Goal: Obtain resource: Obtain resource

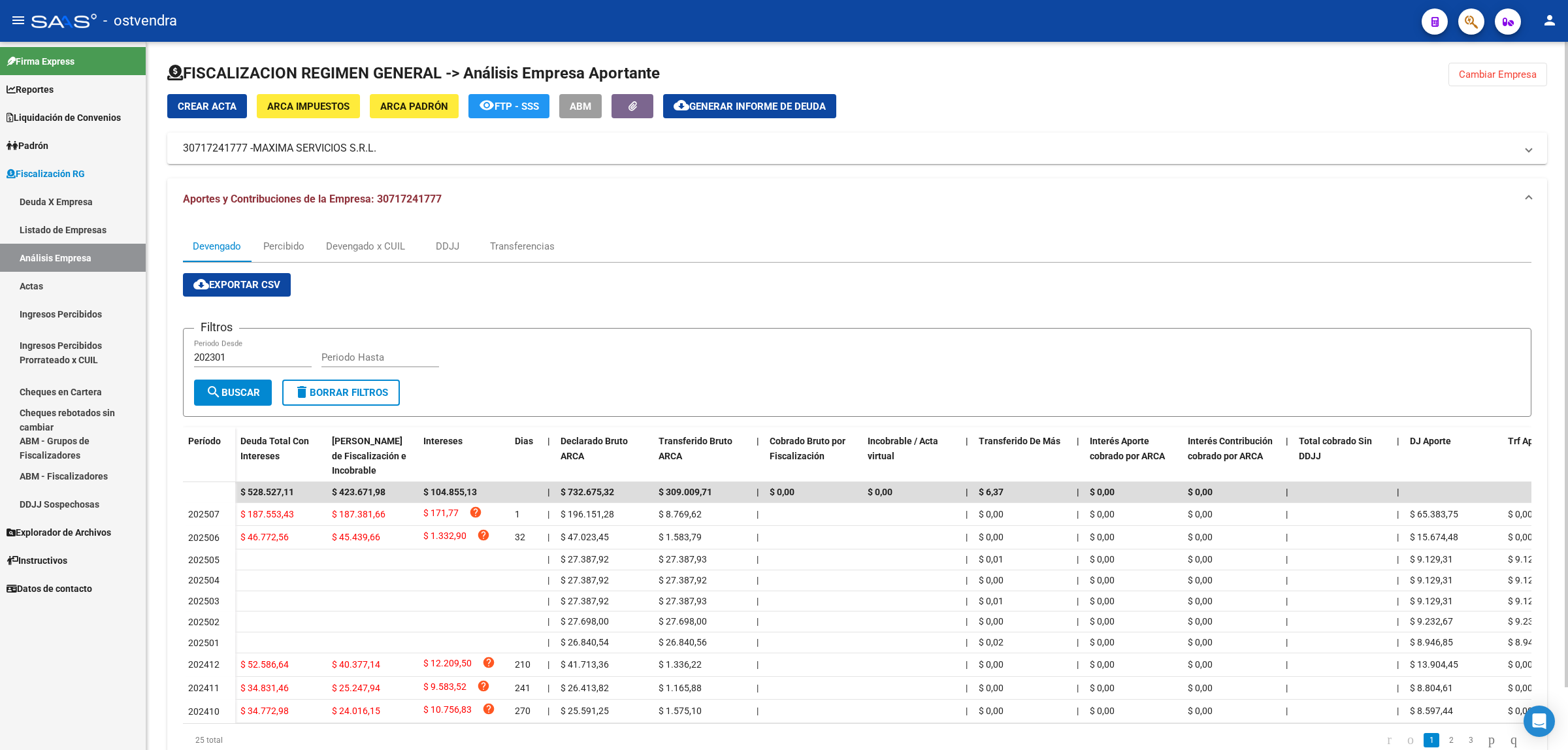
click at [1497, 76] on span "Cambiar Empresa" at bounding box center [1498, 74] width 77 height 11
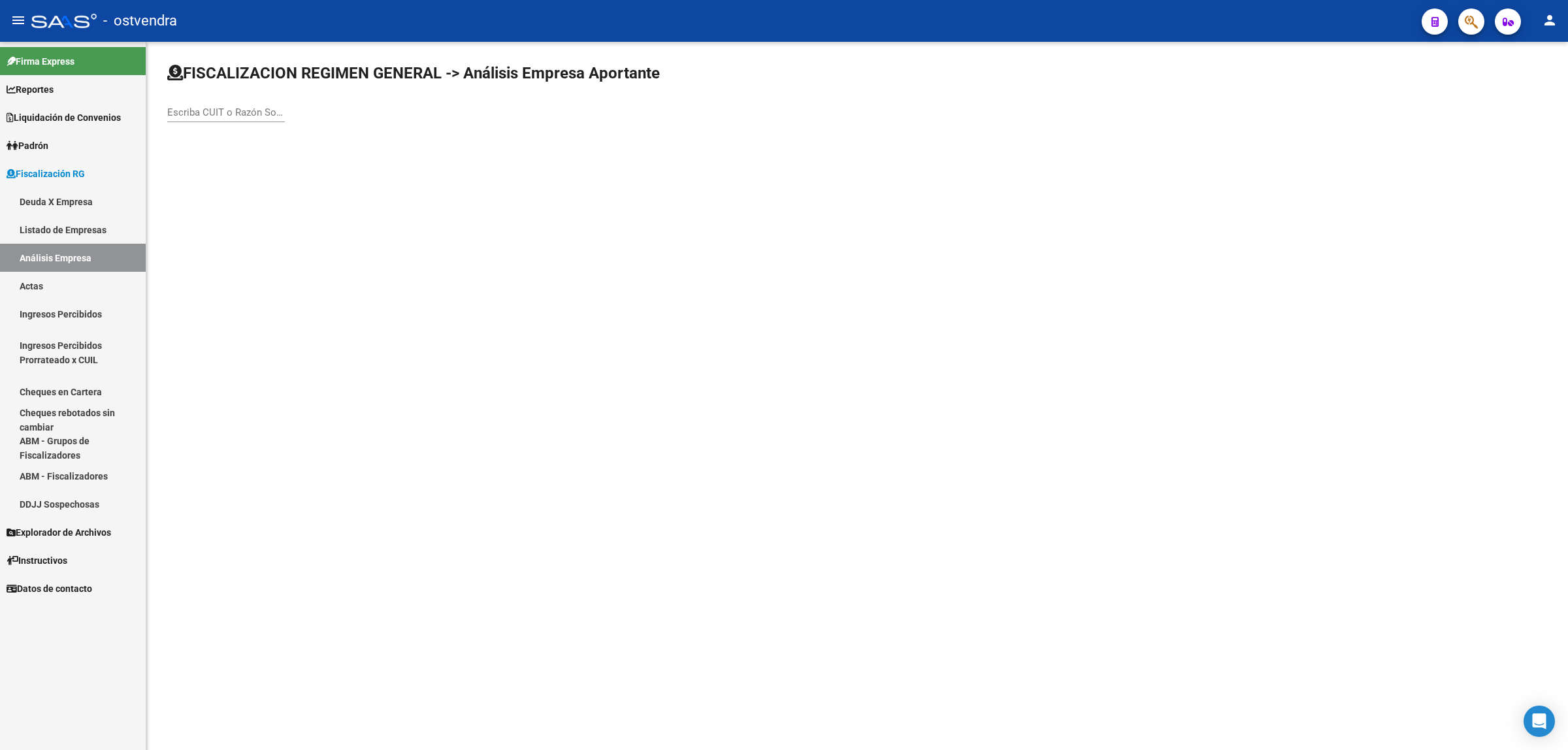
click at [240, 114] on input "Escriba CUIT o Razón Social para buscar" at bounding box center [226, 112] width 118 height 11
paste input "30707857052"
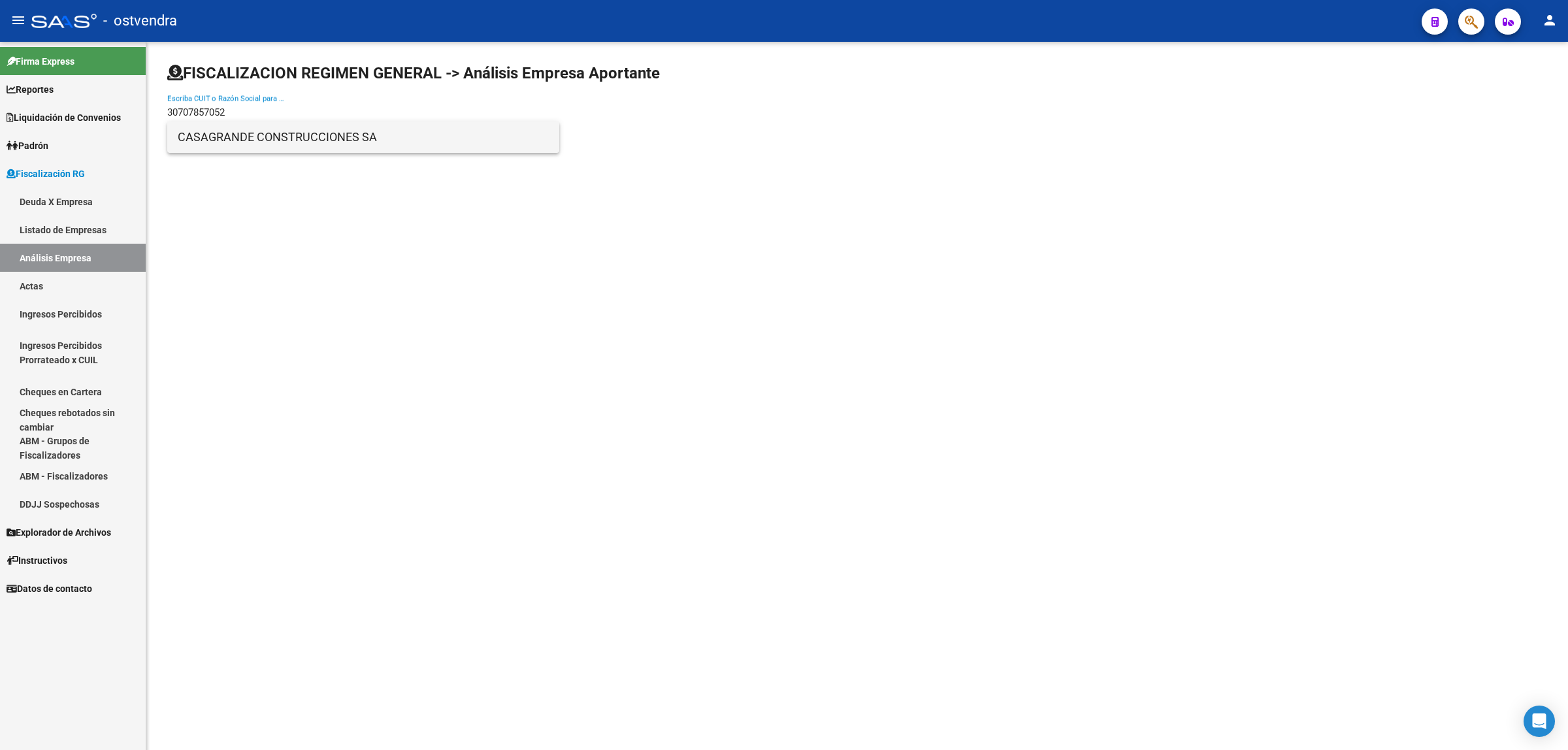
type input "30707857052"
click at [197, 149] on span "CASAGRANDE CONSTRUCCIONES SA" at bounding box center [364, 137] width 372 height 32
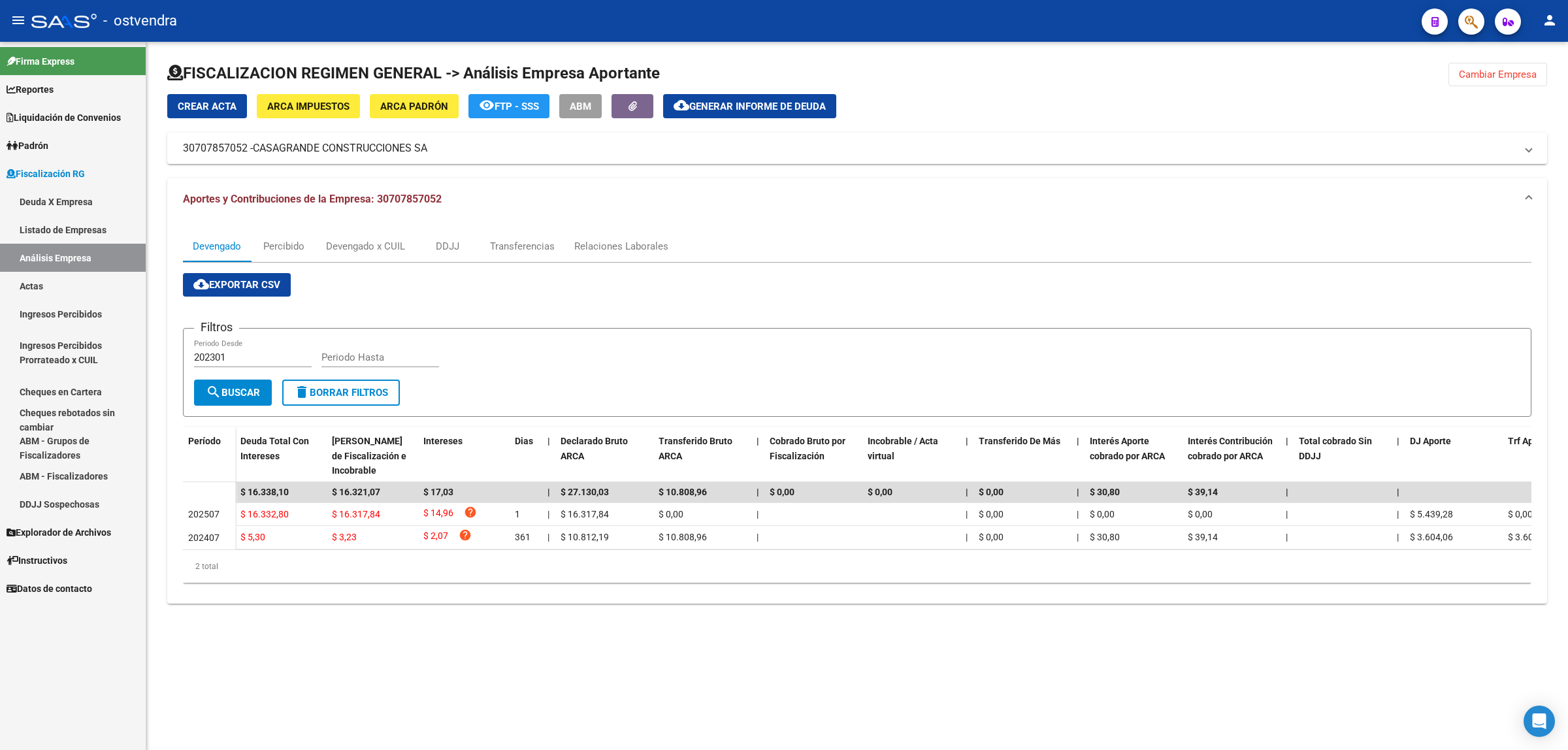
click at [223, 291] on button "cloud_download Exportar CSV" at bounding box center [237, 284] width 107 height 24
click at [396, 250] on div "Devengado x CUIL" at bounding box center [365, 246] width 79 height 14
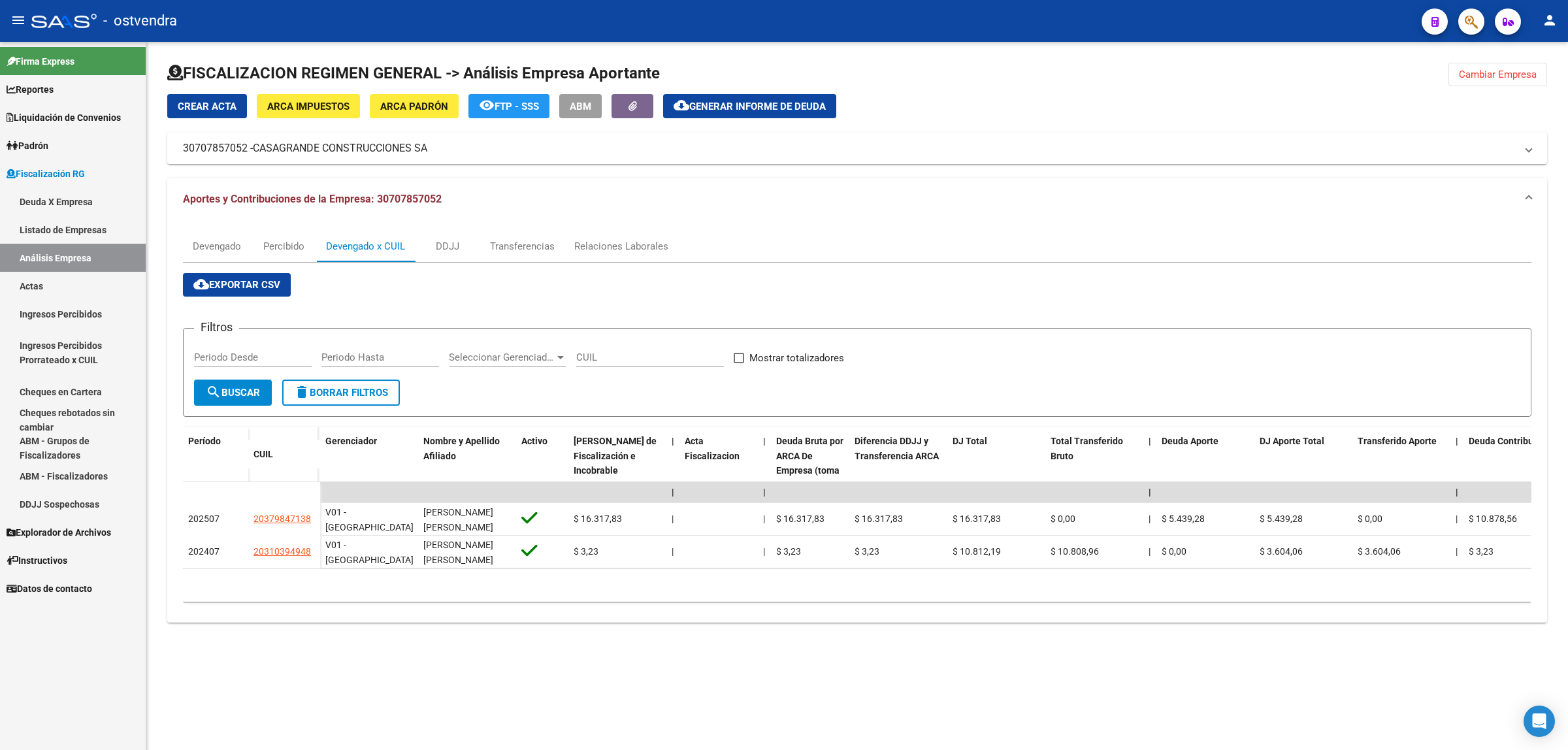
click at [262, 288] on span "cloud_download Exportar CSV" at bounding box center [237, 284] width 87 height 11
click at [749, 103] on span "Generar informe de deuda" at bounding box center [757, 106] width 136 height 11
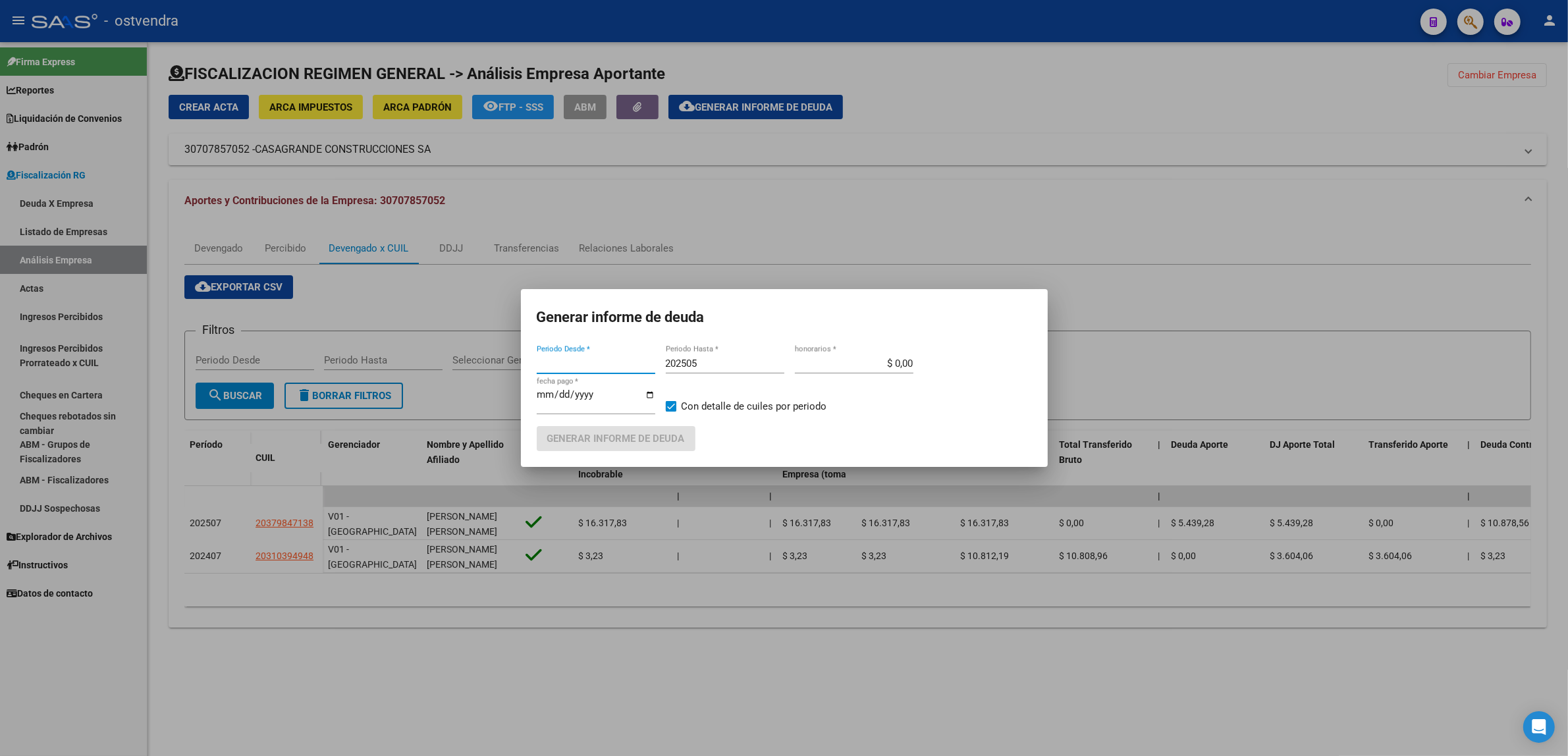
type input "202301"
click at [718, 362] on input "202505" at bounding box center [725, 363] width 119 height 12
type input "202508"
type input "[DATE]"
click at [631, 433] on span "Generar informe de deuda" at bounding box center [616, 438] width 138 height 12
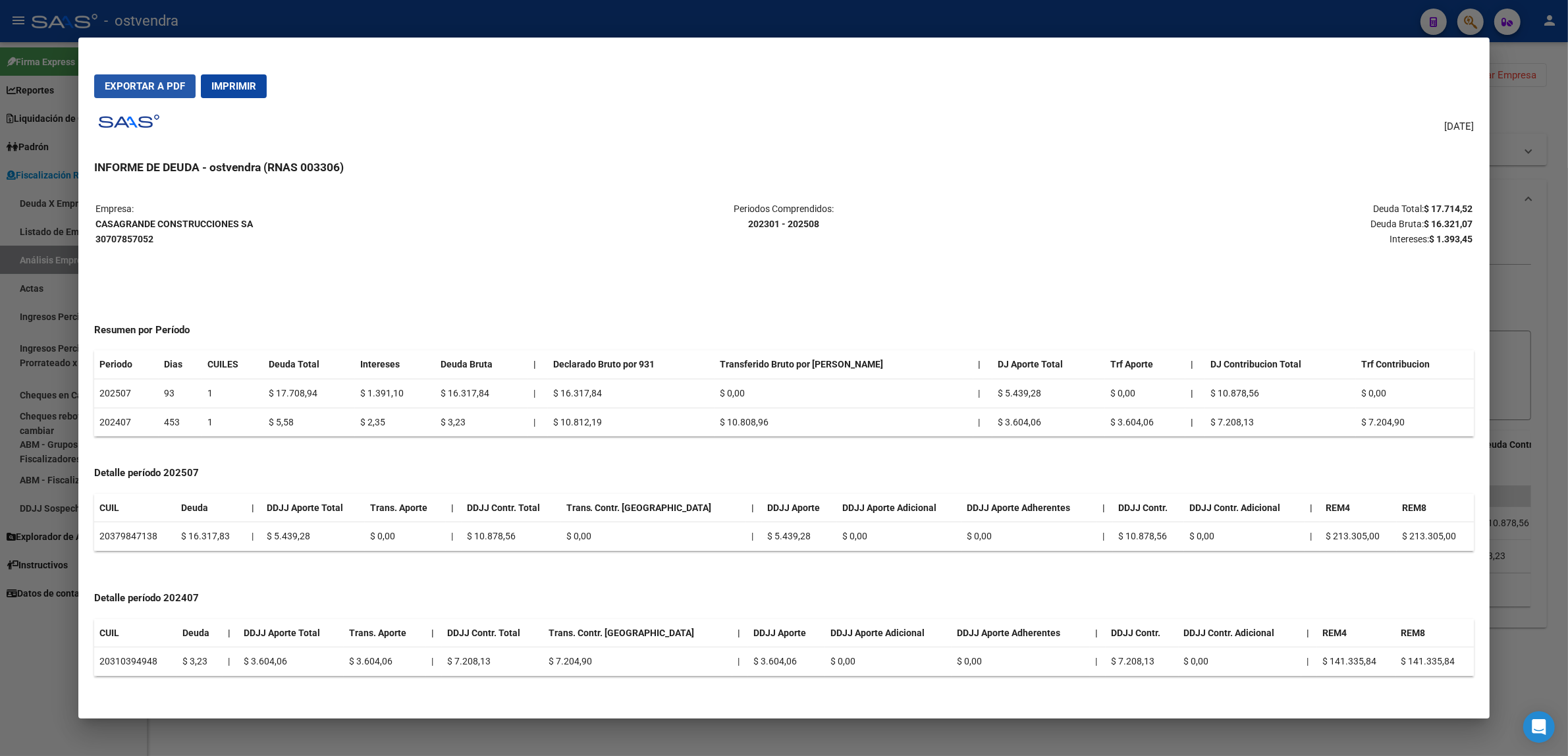
click at [152, 92] on button "Exportar a PDF" at bounding box center [145, 86] width 101 height 24
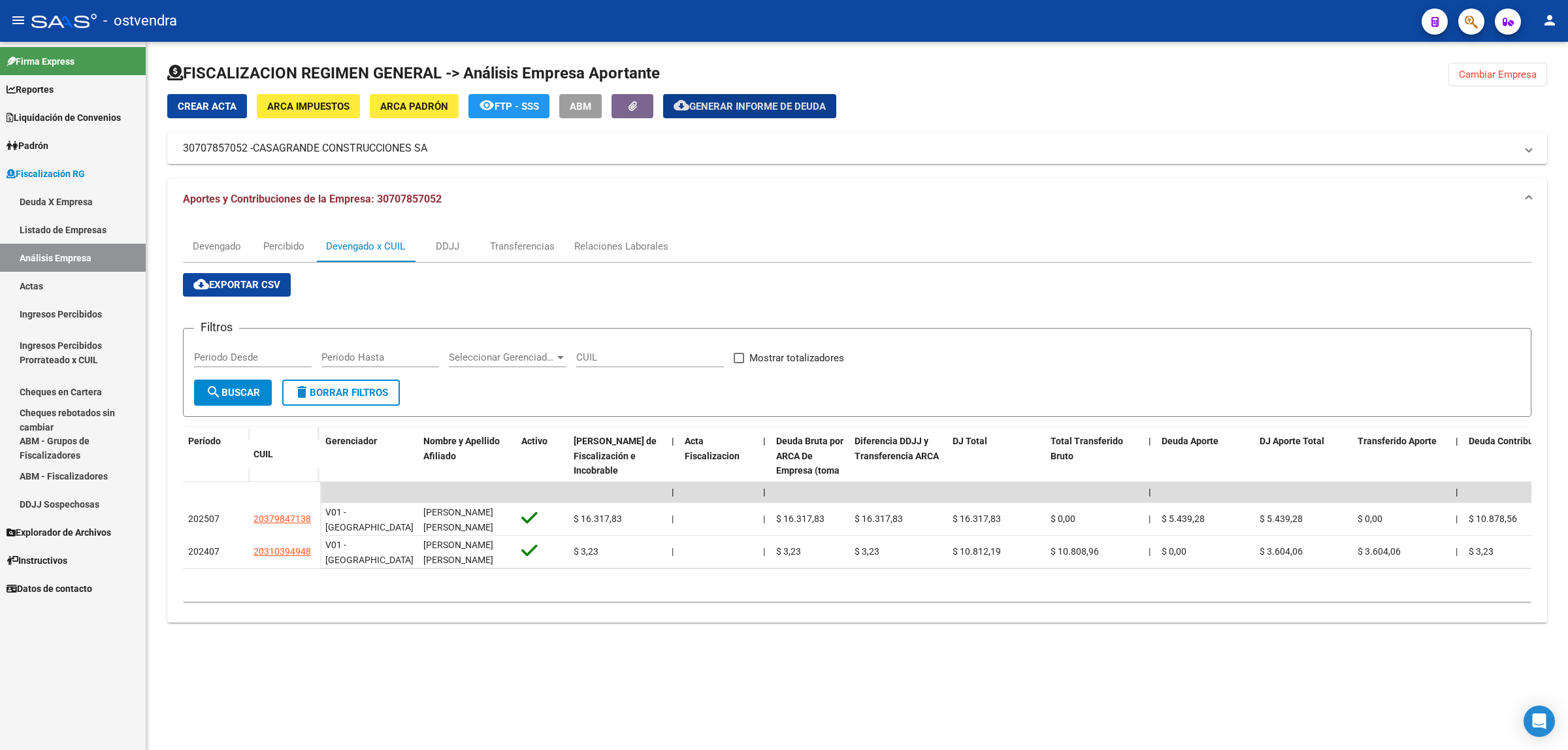
click at [1524, 77] on span "Cambiar Empresa" at bounding box center [1498, 74] width 77 height 11
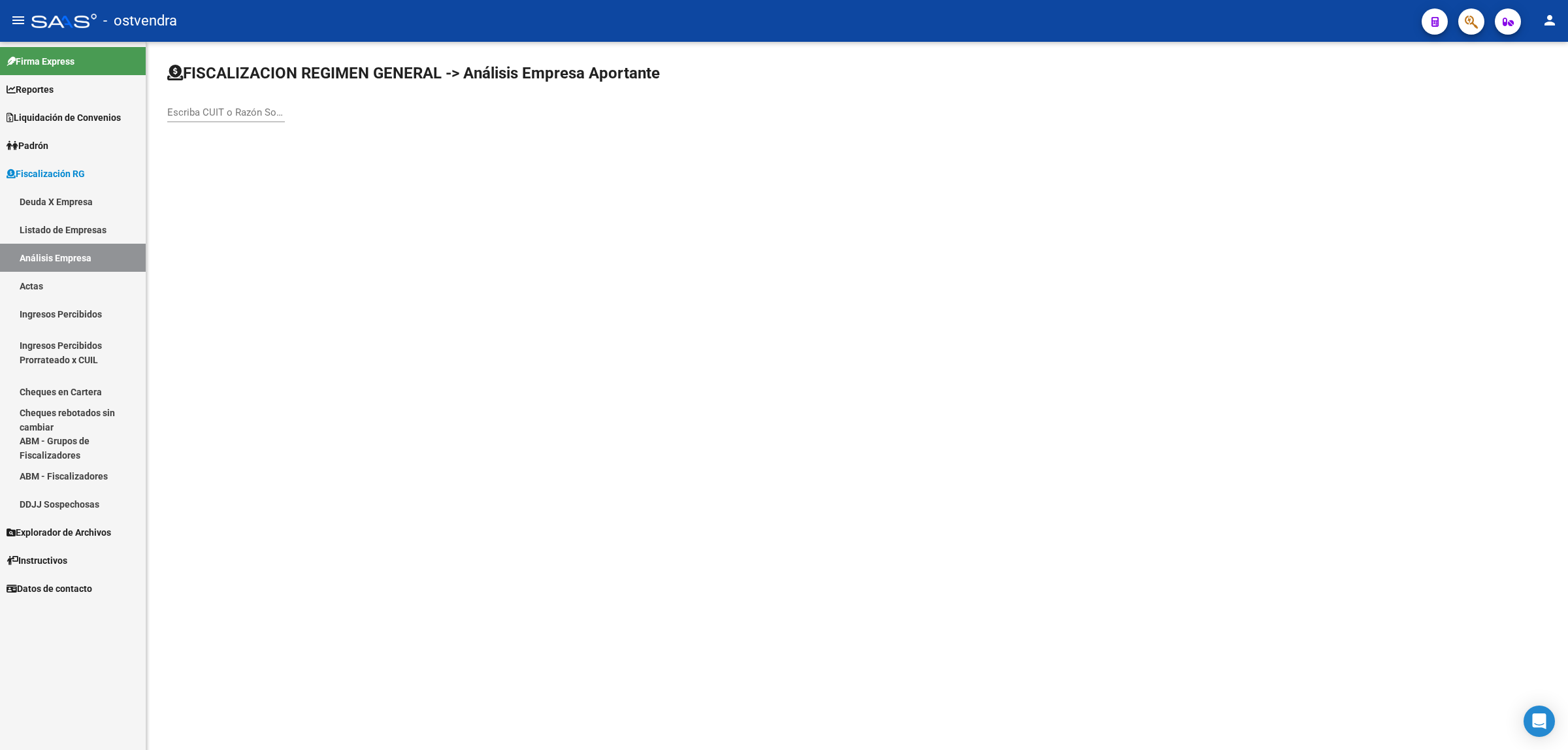
click at [204, 115] on input "Escriba CUIT o Razón Social para buscar" at bounding box center [226, 112] width 118 height 11
paste input "20252579282"
type input "20252579282"
click at [379, 145] on span "BERNUEZ [PERSON_NAME]" at bounding box center [364, 137] width 372 height 32
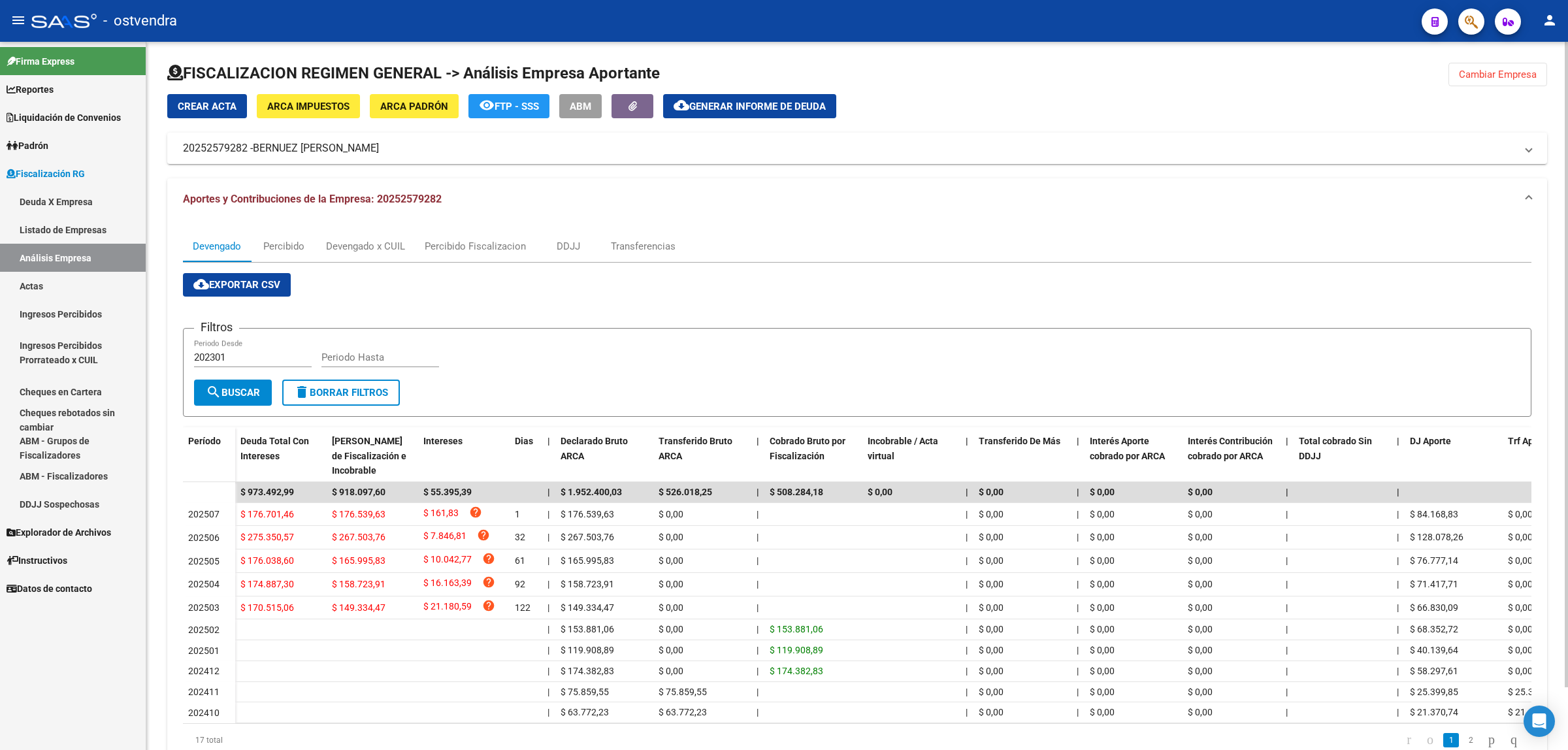
click at [232, 280] on span "cloud_download Exportar CSV" at bounding box center [237, 284] width 87 height 11
click at [367, 243] on div "Devengado x CUIL" at bounding box center [365, 246] width 79 height 14
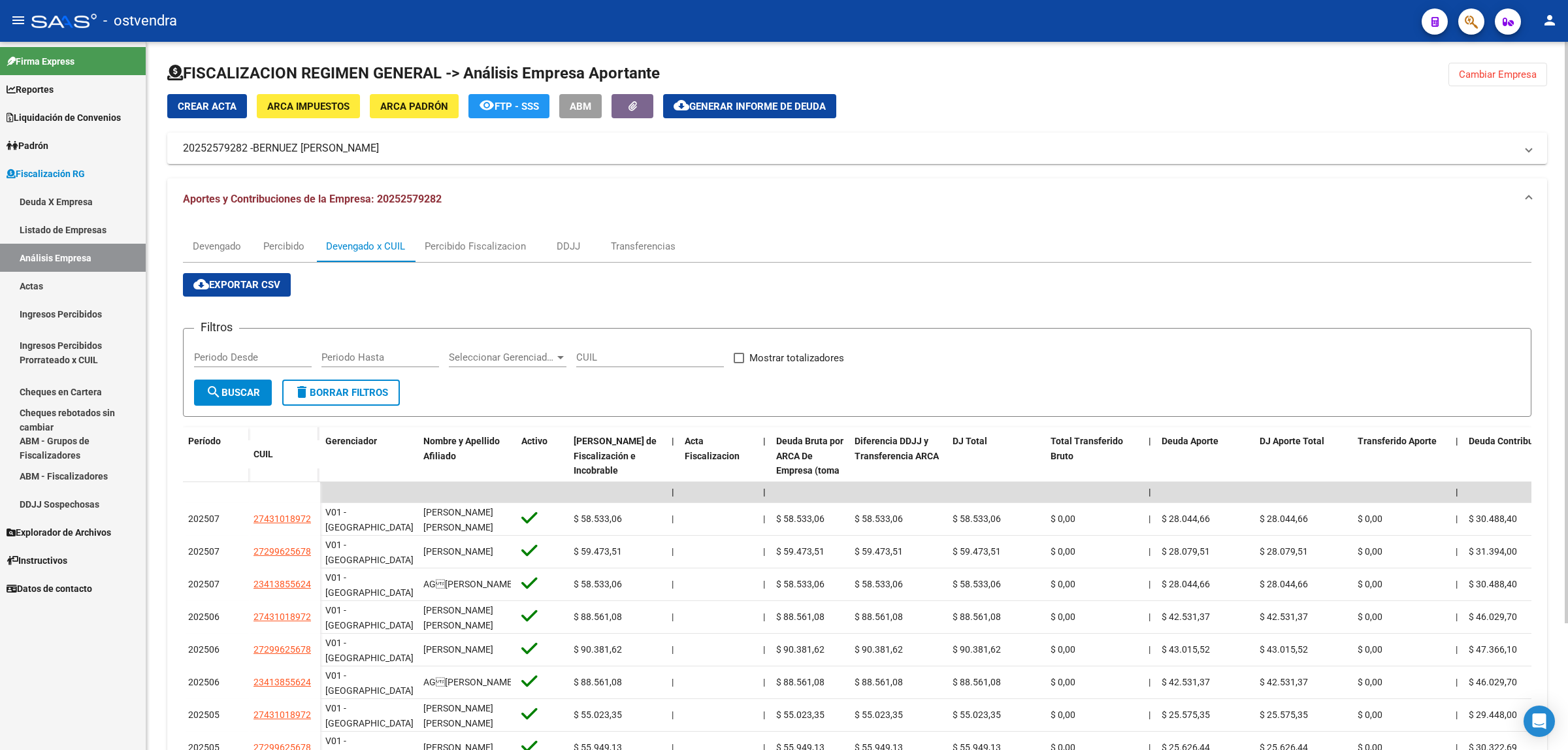
click at [267, 285] on span "cloud_download Exportar CSV" at bounding box center [237, 284] width 87 height 11
click at [733, 110] on span "Generar informe de deuda" at bounding box center [757, 106] width 136 height 11
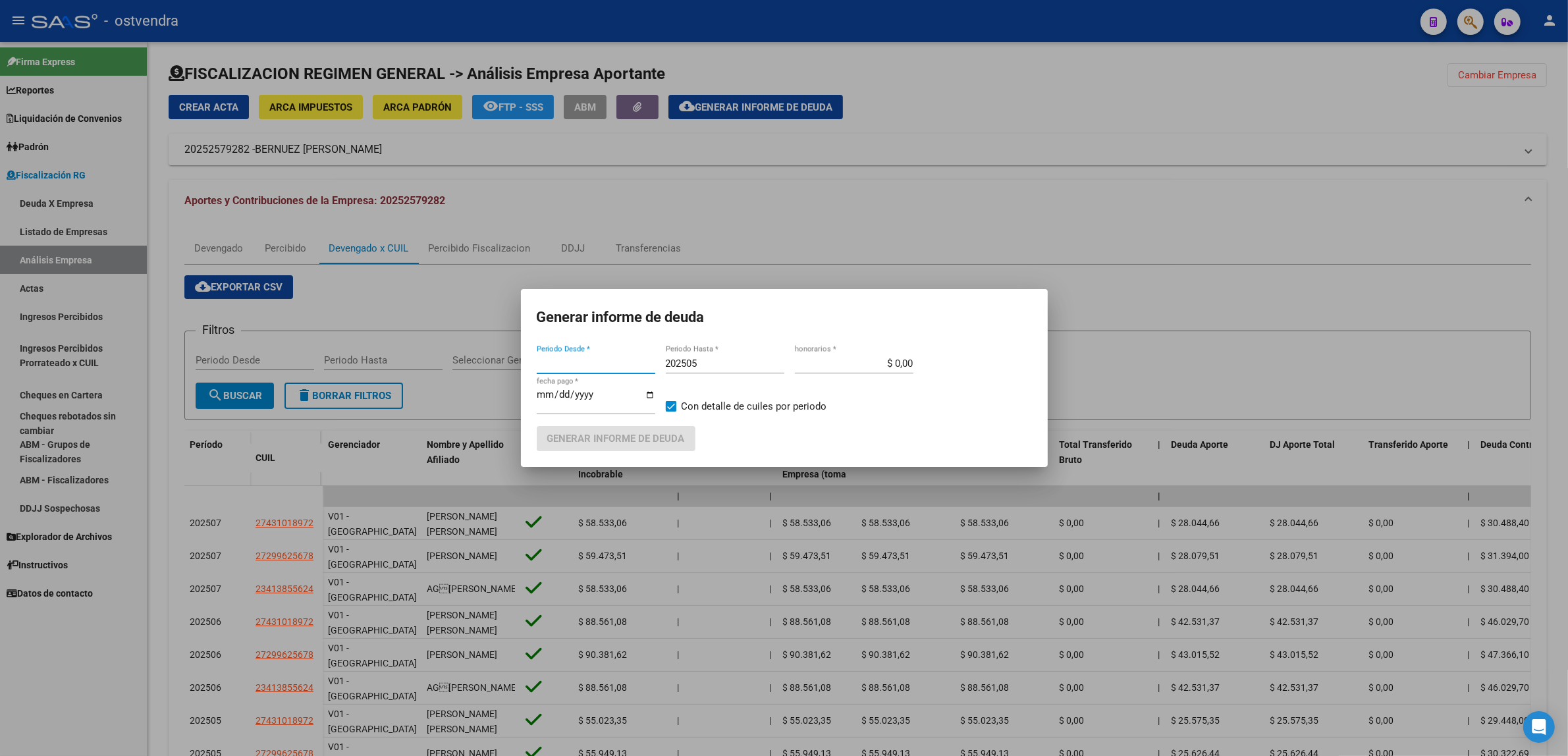
type input "202503"
click at [709, 361] on input "202505" at bounding box center [725, 363] width 119 height 12
click at [719, 354] on div "202505 Periodo Hasta *" at bounding box center [725, 364] width 119 height 20
click at [739, 382] on div "202505 Periodo Hasta *" at bounding box center [725, 370] width 119 height 32
click at [742, 370] on div "202505 Periodo Hasta *" at bounding box center [725, 364] width 119 height 20
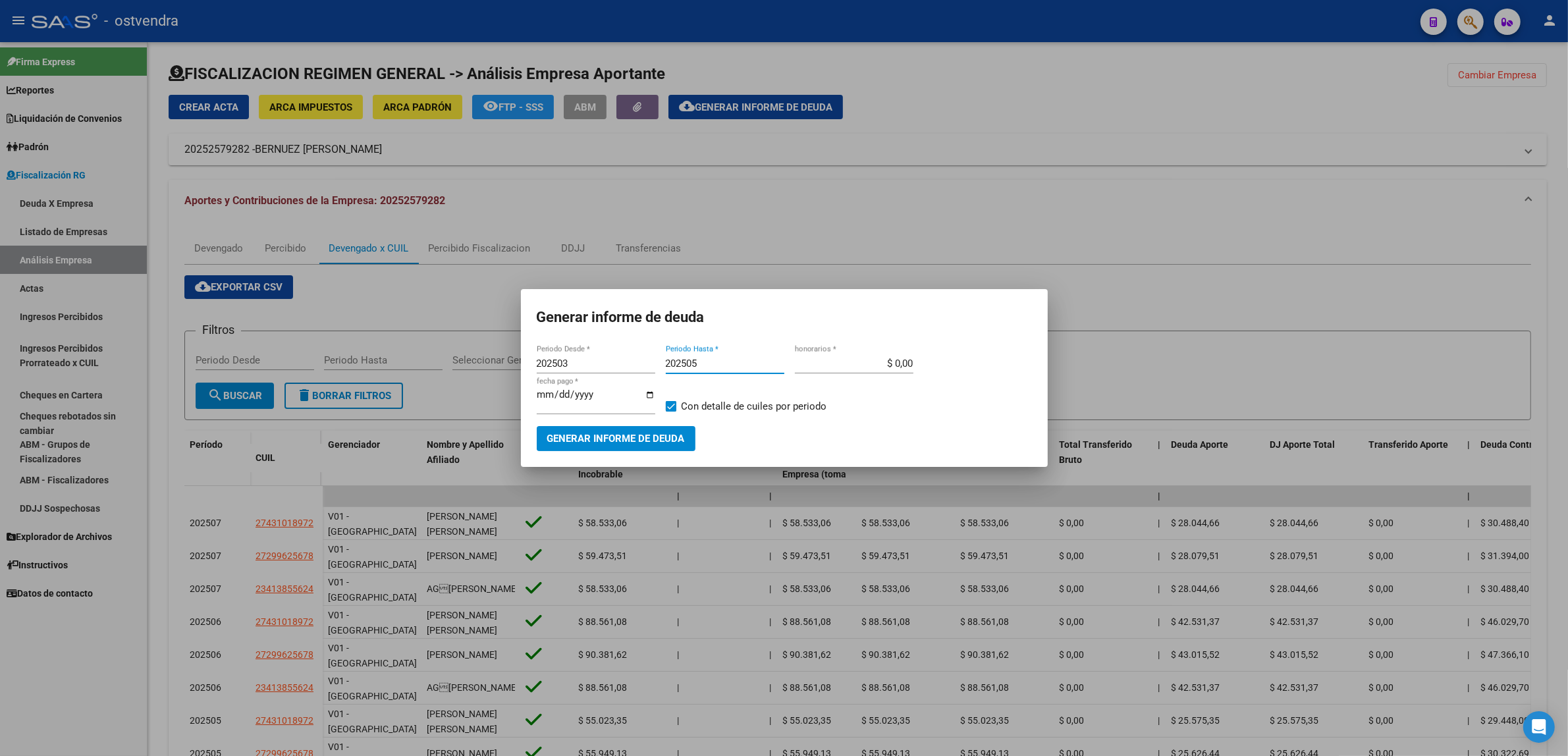
click at [743, 363] on input "202505" at bounding box center [725, 363] width 119 height 12
type input "202509"
click at [682, 428] on button "Generar informe de deuda" at bounding box center [616, 437] width 159 height 24
click at [562, 398] on input "[DATE]" at bounding box center [596, 400] width 119 height 21
type input "[DATE]"
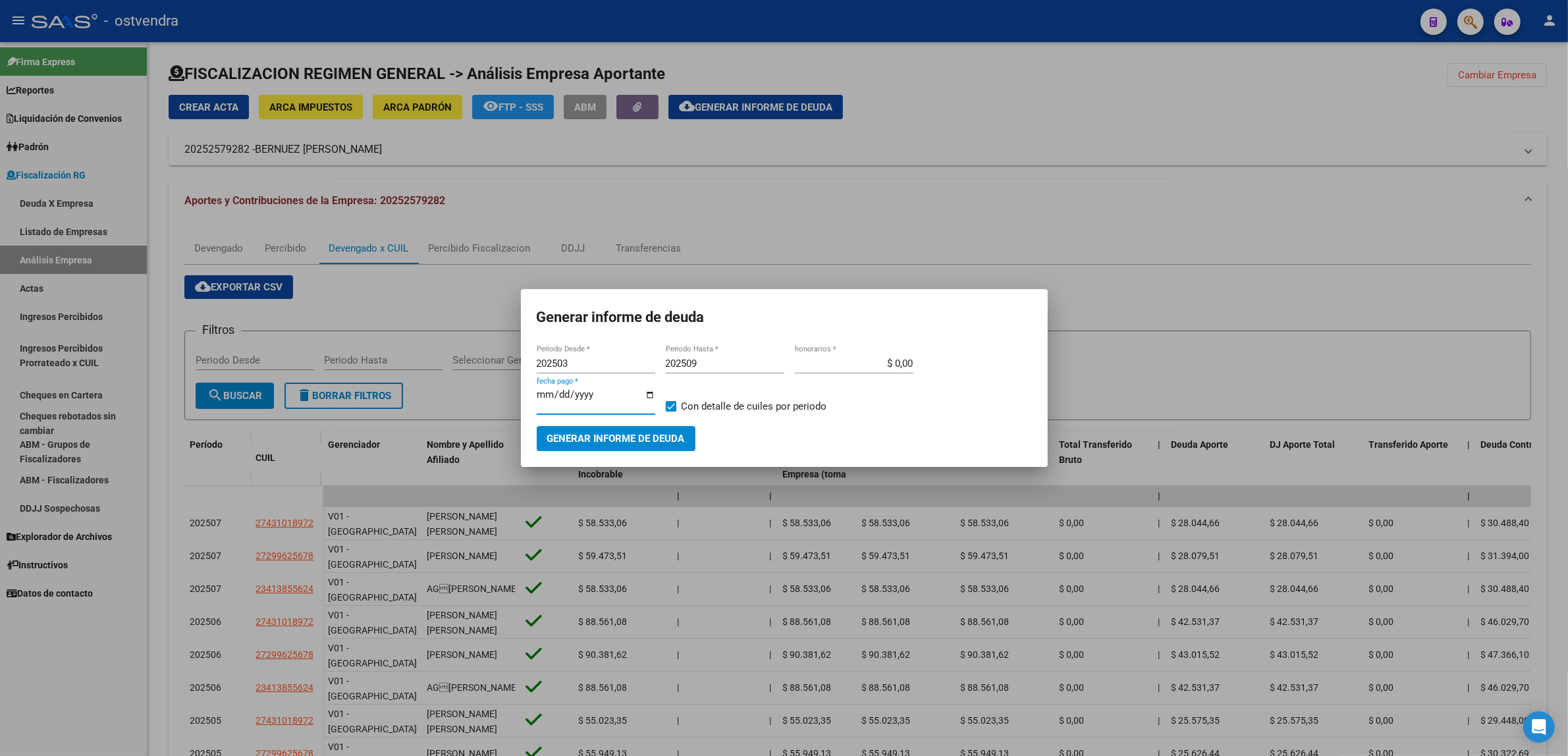
click at [633, 443] on span "Generar informe de deuda" at bounding box center [616, 438] width 138 height 12
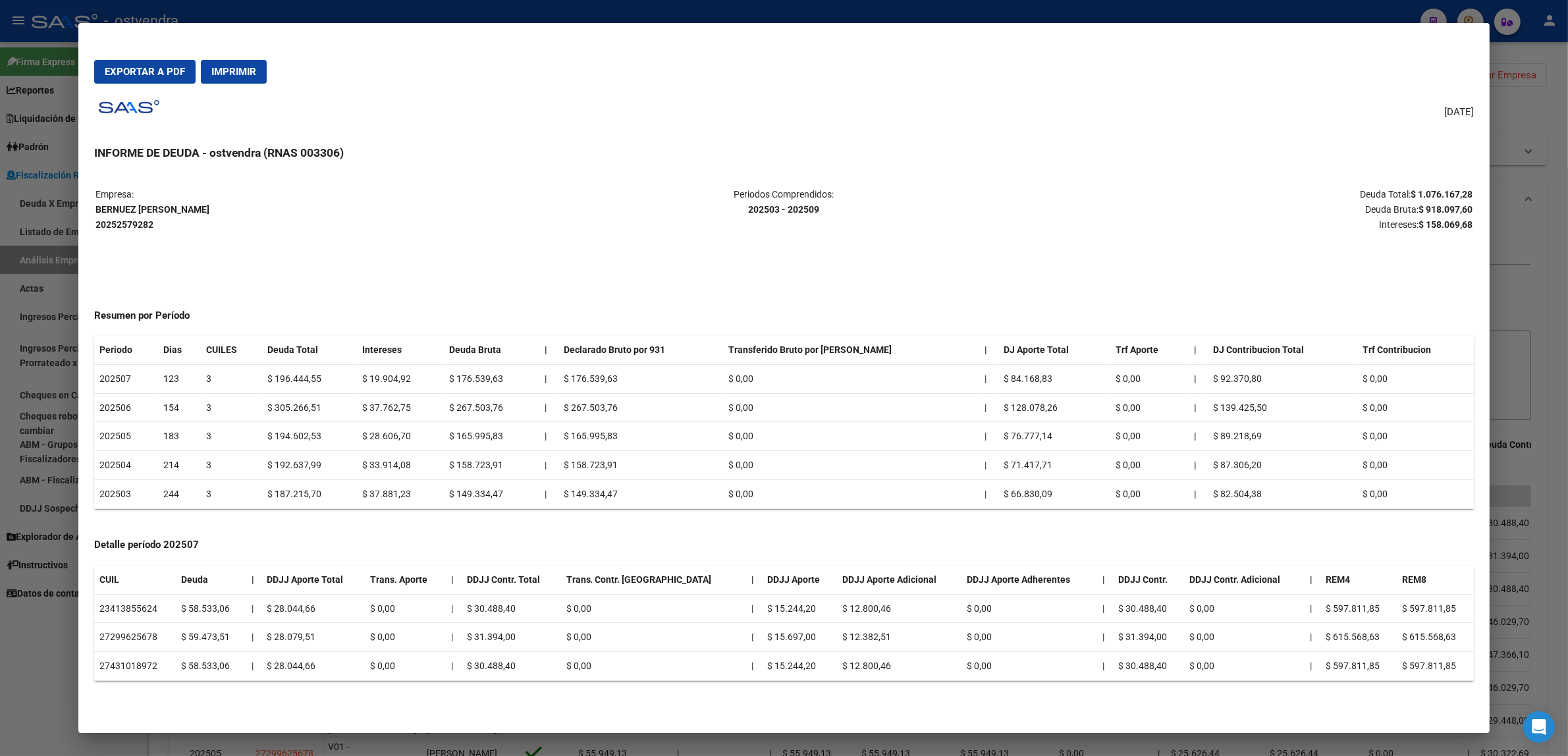
click at [146, 67] on span "Exportar a PDF" at bounding box center [145, 71] width 81 height 12
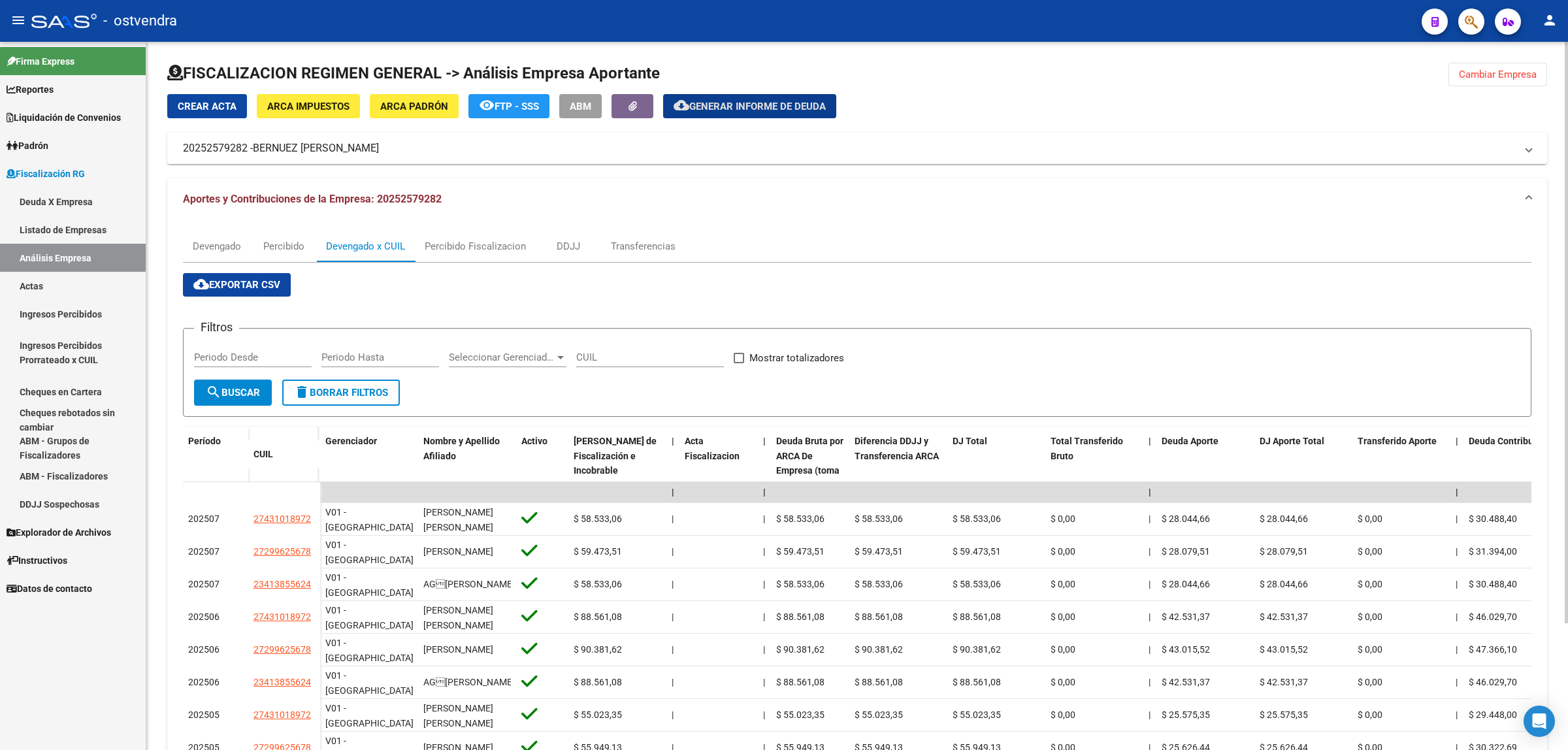
click at [1528, 77] on span "Cambiar Empresa" at bounding box center [1498, 74] width 77 height 11
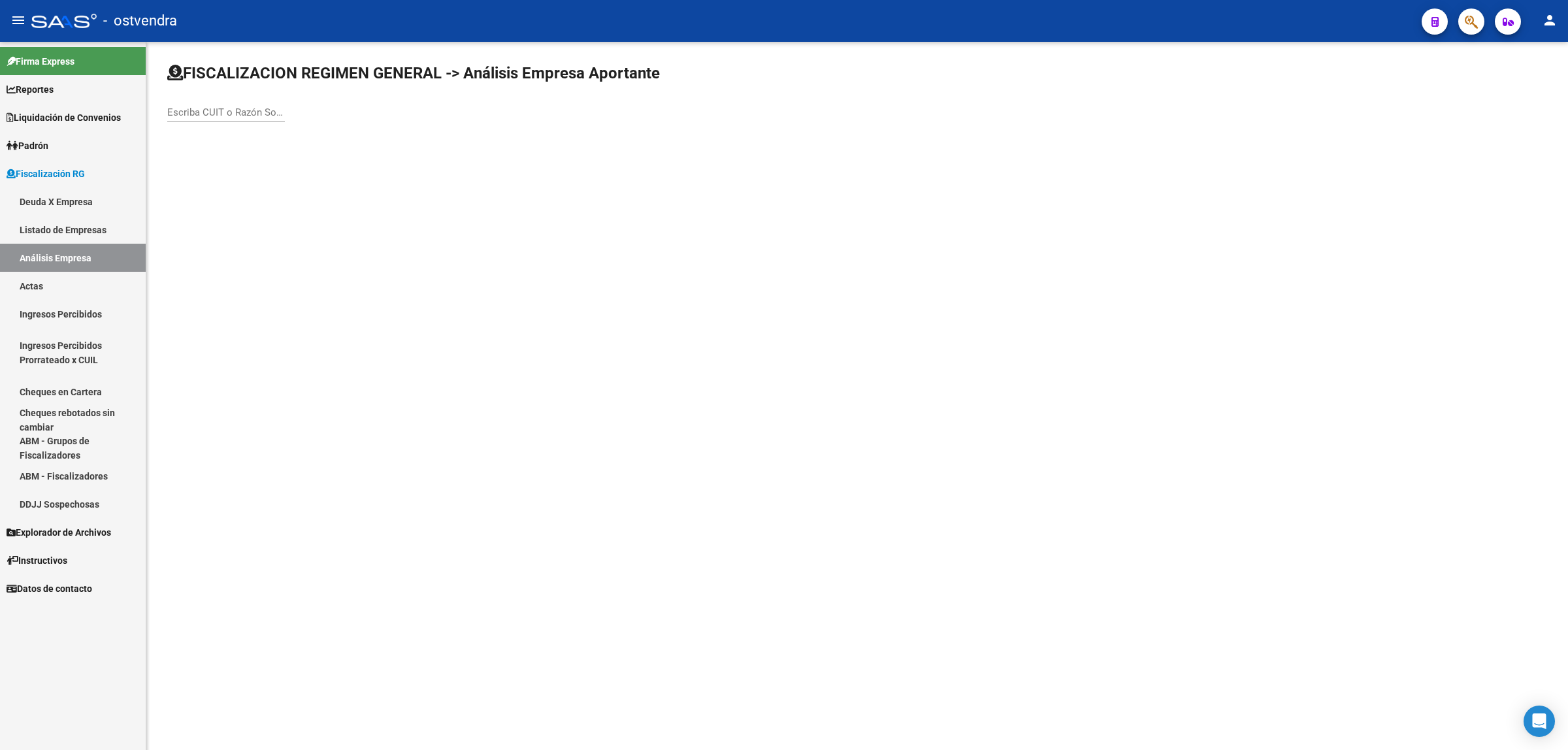
click at [213, 96] on div "Escriba CUIT o Razón Social para buscar" at bounding box center [226, 108] width 118 height 28
paste input "23252408169"
click at [216, 107] on input "23252408169" at bounding box center [226, 112] width 118 height 11
type input "23252408169"
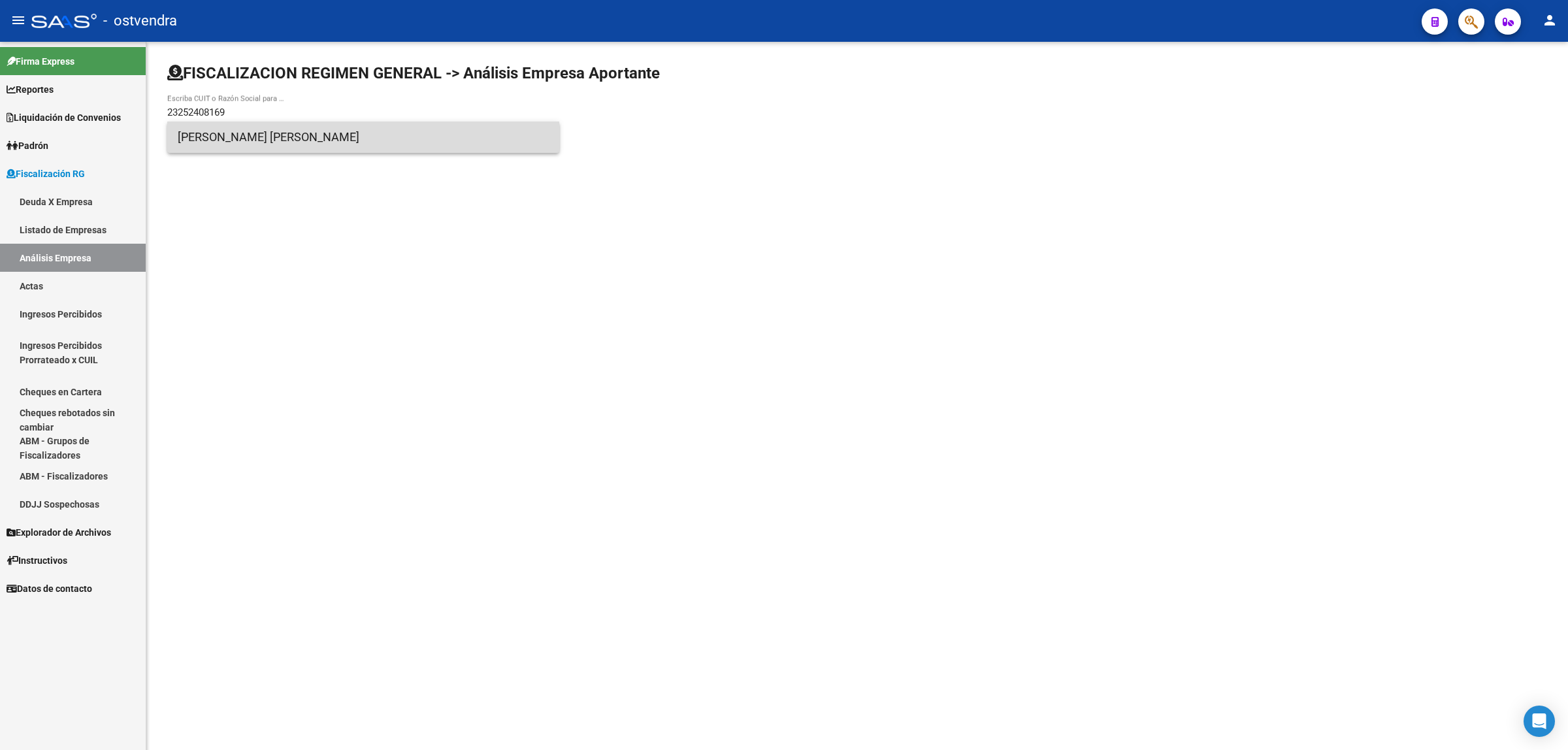
click at [276, 136] on span "[PERSON_NAME] [PERSON_NAME]" at bounding box center [364, 137] width 372 height 32
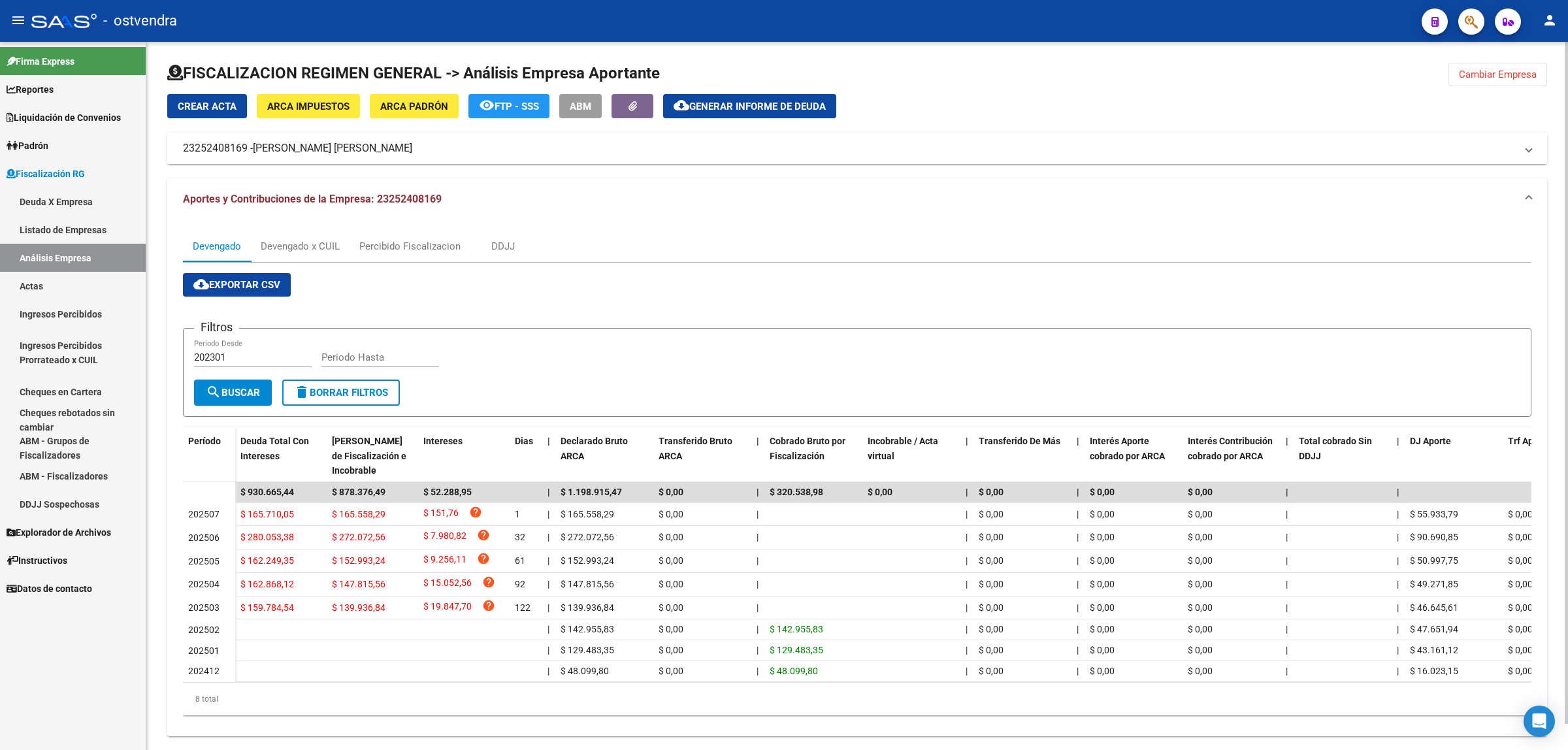
click at [377, 145] on span "[PERSON_NAME] [PERSON_NAME]" at bounding box center [332, 148] width 159 height 14
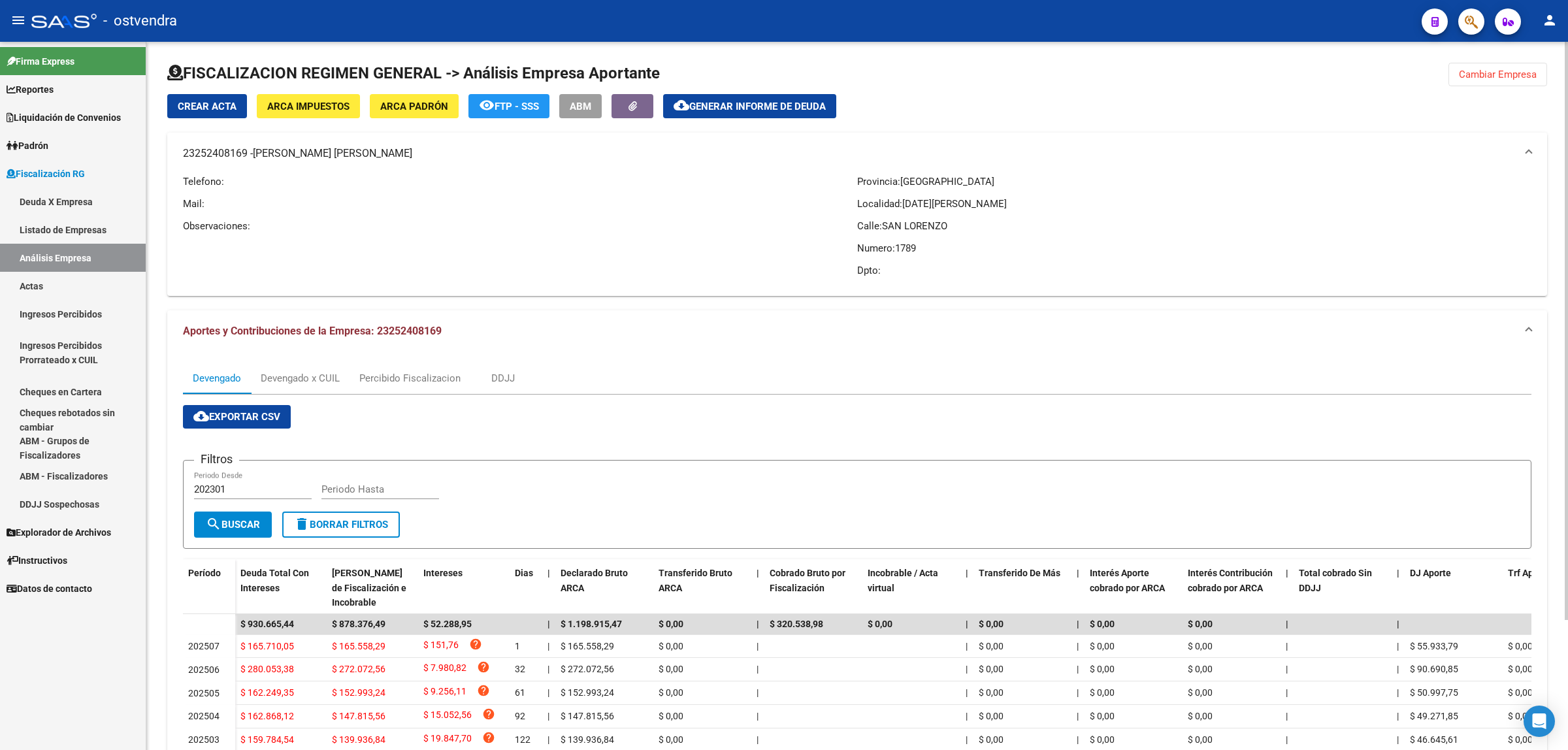
click at [377, 158] on mat-panel-title "23252408169 - [PERSON_NAME] [PERSON_NAME]" at bounding box center [850, 153] width 1333 height 14
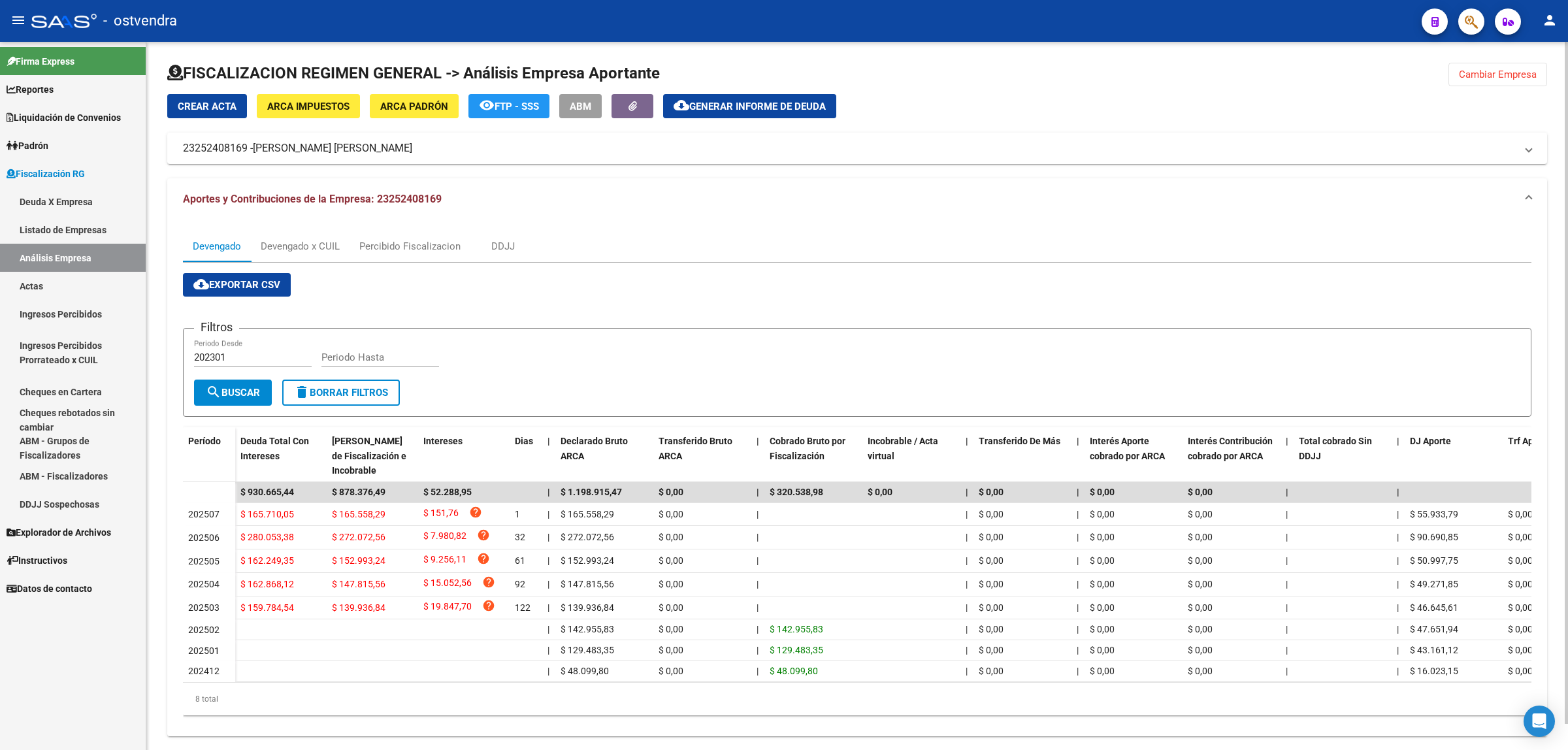
copy mat-panel-title "23252408169 - [PERSON_NAME] [PERSON_NAME]"
click at [248, 288] on span "cloud_download Exportar CSV" at bounding box center [237, 284] width 87 height 11
click at [300, 242] on div "Devengado x CUIL" at bounding box center [300, 246] width 79 height 14
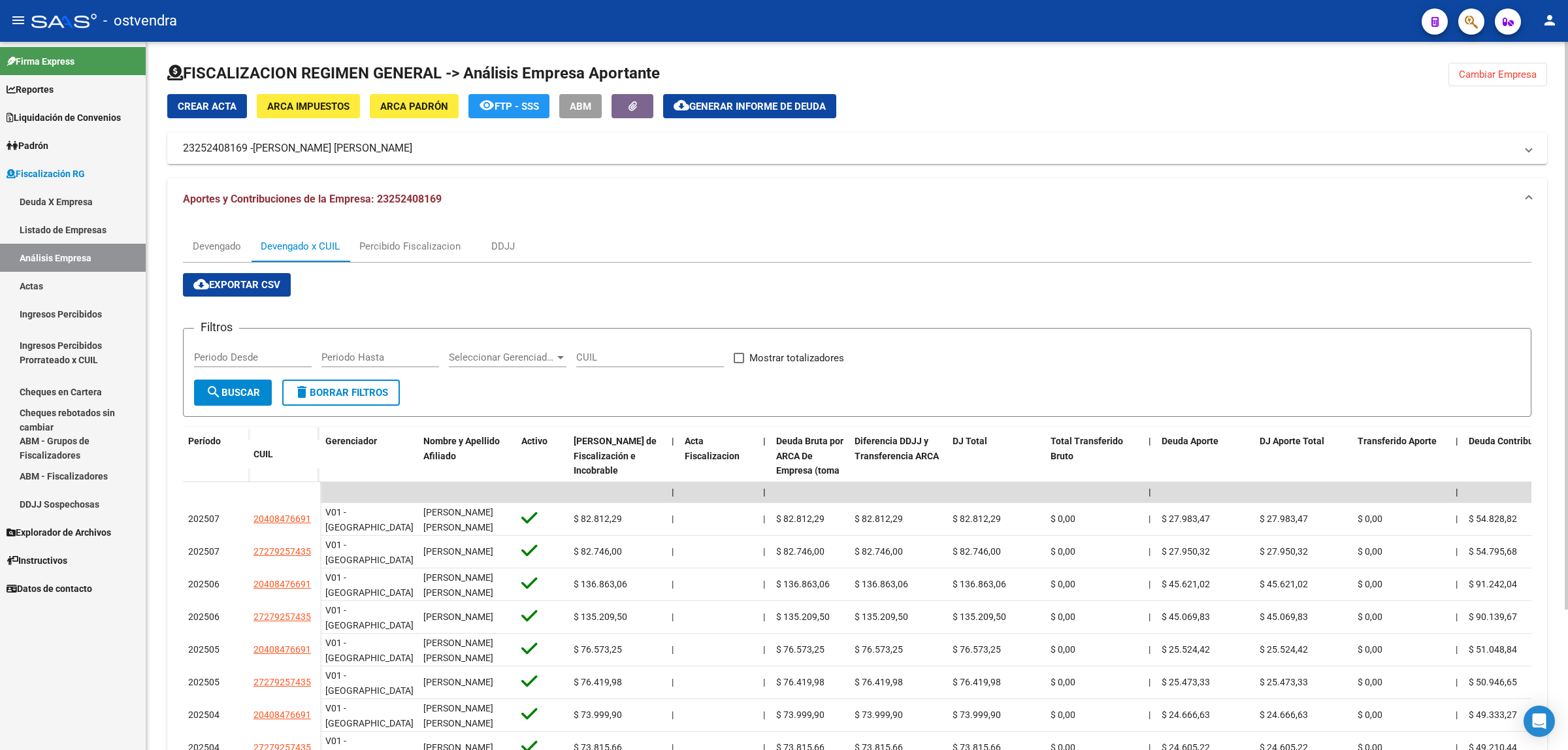
click at [275, 286] on span "cloud_download Exportar CSV" at bounding box center [237, 284] width 87 height 11
click at [769, 103] on span "Generar informe de deuda" at bounding box center [757, 106] width 136 height 11
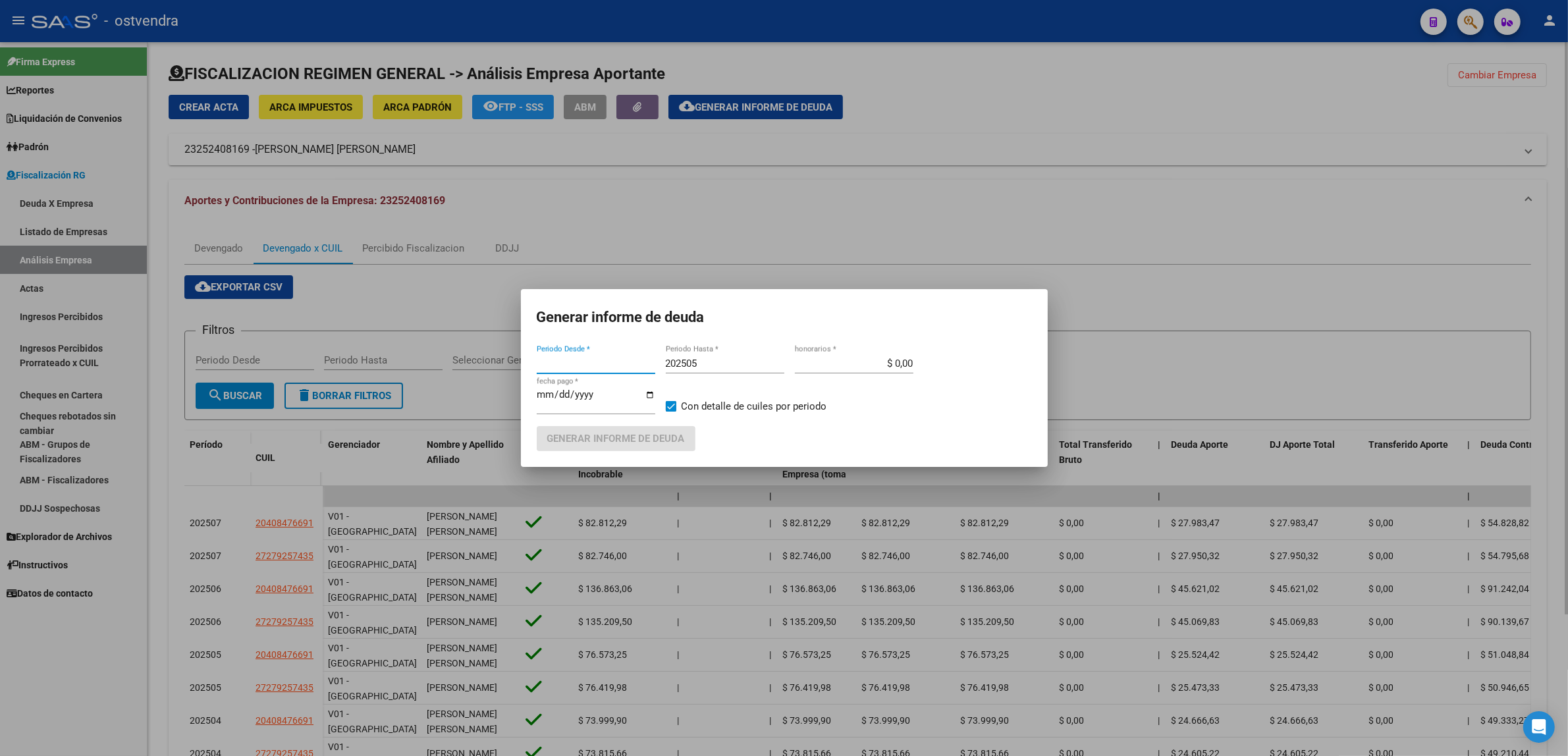
type input "202503"
click at [712, 364] on input "202505" at bounding box center [725, 363] width 119 height 12
type input "202509"
type input "[DATE]"
click at [629, 431] on button "Generar informe de deuda" at bounding box center [616, 437] width 159 height 24
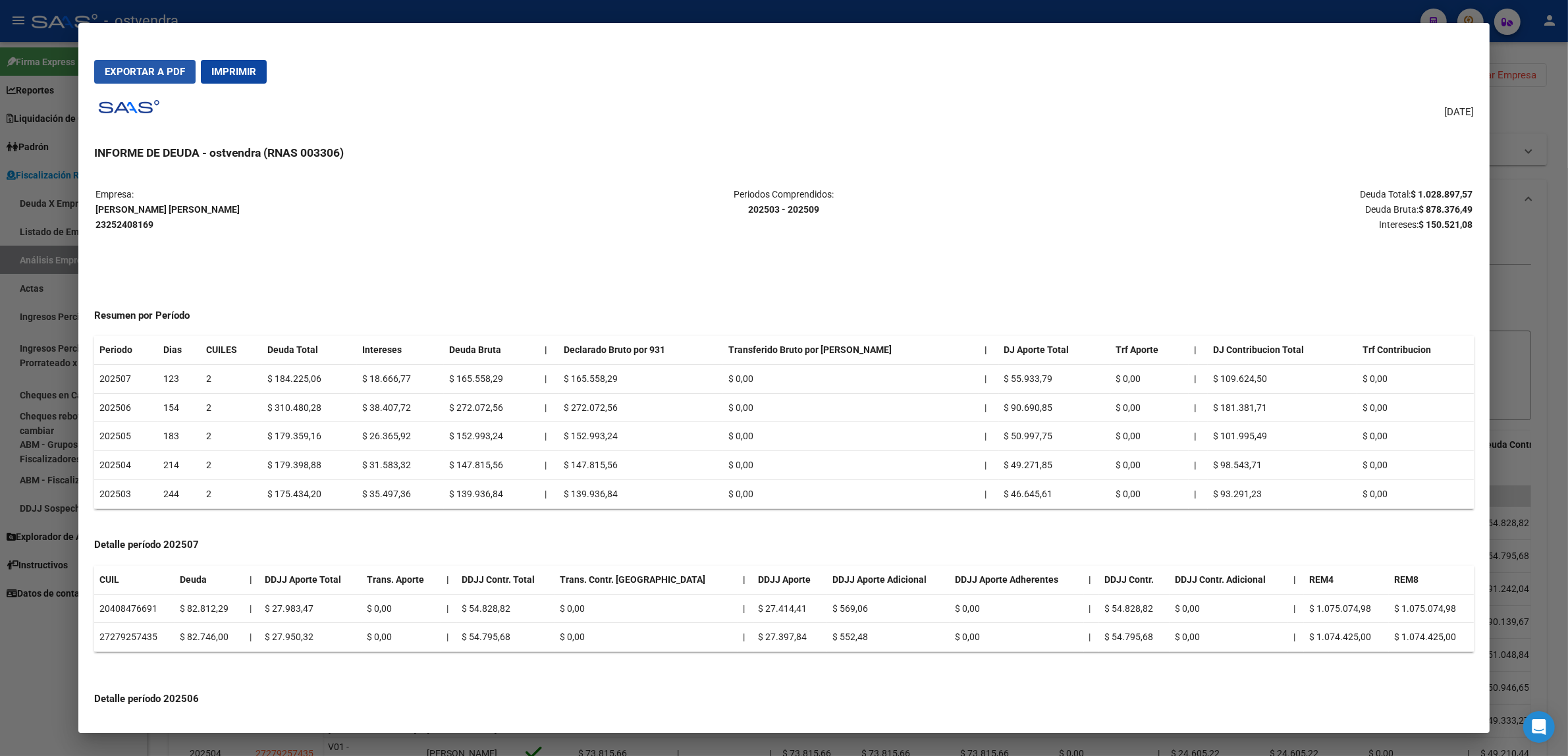
click at [159, 70] on span "Exportar a PDF" at bounding box center [145, 71] width 81 height 12
